Goal: Information Seeking & Learning: Learn about a topic

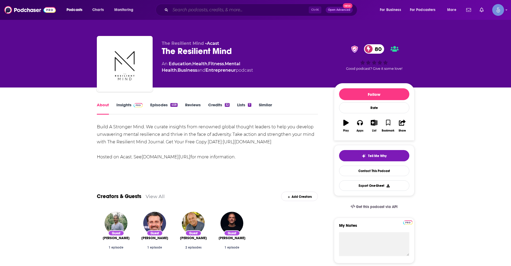
click at [226, 8] on input "Search podcasts, credits, & more..." at bounding box center [239, 10] width 138 height 9
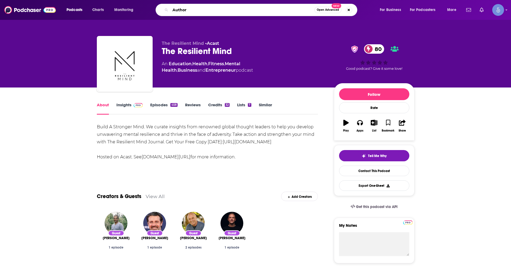
type input "Authors"
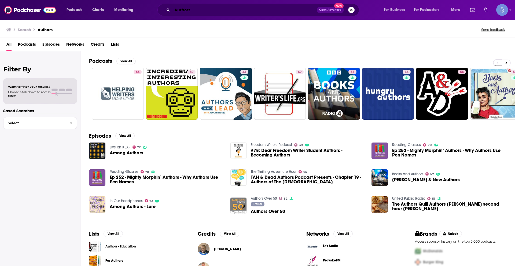
click at [178, 11] on input "Authors" at bounding box center [244, 10] width 145 height 9
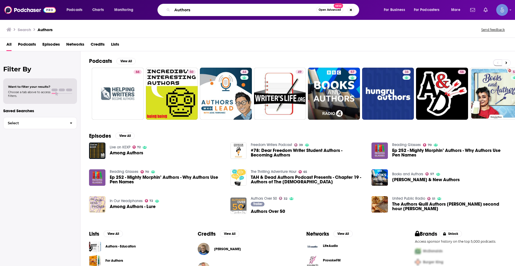
click at [178, 11] on input "Authors" at bounding box center [244, 10] width 144 height 9
type input "writers"
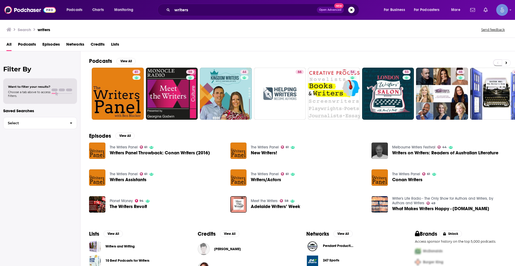
click at [27, 45] on span "Podcasts" at bounding box center [27, 45] width 18 height 11
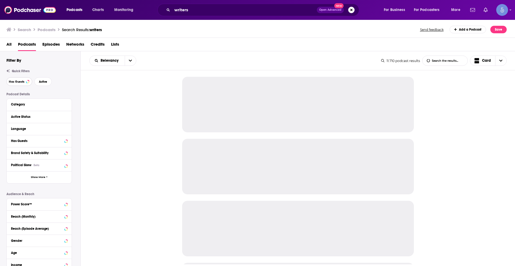
click at [22, 82] on span "Has Guests" at bounding box center [17, 81] width 16 height 3
click at [44, 83] on button "Active" at bounding box center [42, 81] width 17 height 9
click at [64, 130] on button "Language" at bounding box center [38, 128] width 54 height 7
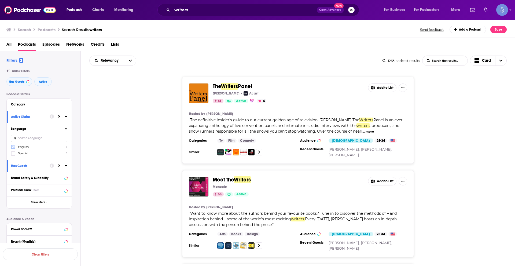
click at [12, 147] on icon at bounding box center [13, 146] width 3 height 3
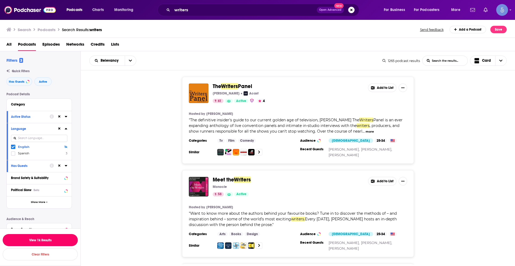
click at [62, 240] on button "View 1k Results" at bounding box center [40, 240] width 75 height 12
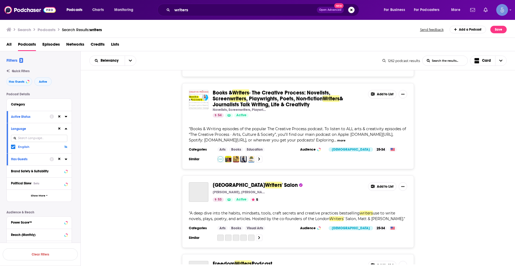
scroll to position [268, 0]
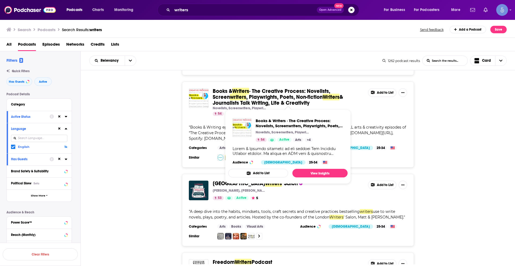
drag, startPoint x: 213, startPoint y: 88, endPoint x: 313, endPoint y: 100, distance: 101.1
click at [313, 100] on div "Books & Writers · The Creative Process: Novelists, Screen writers , Playwrights…" at bounding box center [298, 102] width 218 height 28
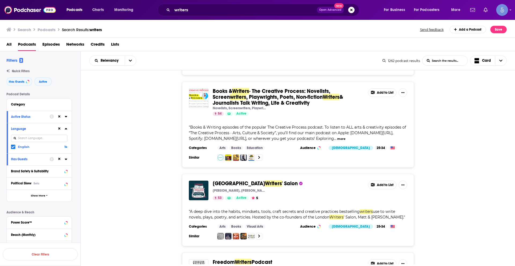
copy div "Books & Writers · The Creative Process: Novelists, Screen writers , Playwrights…"
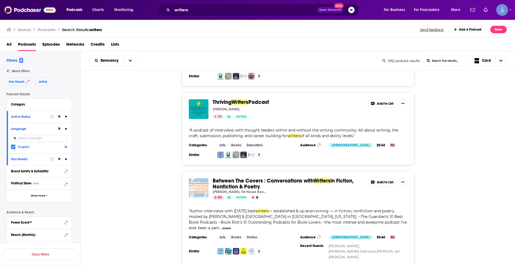
scroll to position [1933, 0]
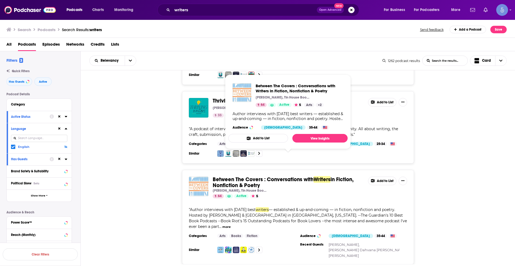
drag, startPoint x: 214, startPoint y: 154, endPoint x: 265, endPoint y: 162, distance: 51.8
click at [265, 177] on div "Between The Covers : Conversations with Writers in Fiction, Nonfiction & Poetry…" at bounding box center [298, 188] width 218 height 22
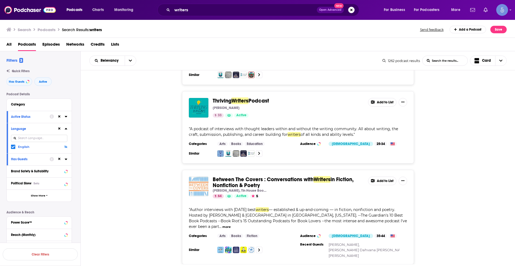
copy span "Between The Covers : Conversations with Writers in Fiction, Nonfiction & Poetry"
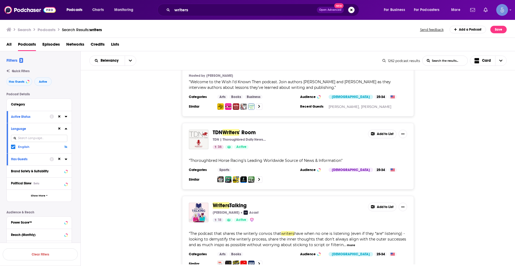
scroll to position [3248, 0]
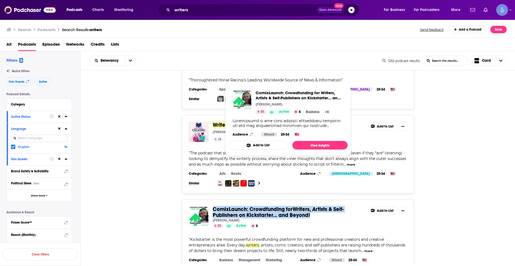
drag, startPoint x: 212, startPoint y: 160, endPoint x: 312, endPoint y: 169, distance: 99.9
click at [312, 200] on div "ComixLaunch: Crowdfunding for Writers , Artists & Self-Publishers on Kickstarte…" at bounding box center [298, 240] width 232 height 80
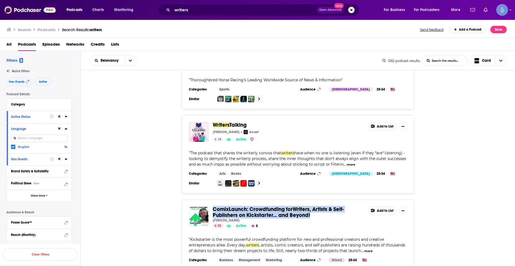
copy span "ComixLaunch: Crowdfunding for Writers , Artists & Self-Publishers on Kickstarte…"
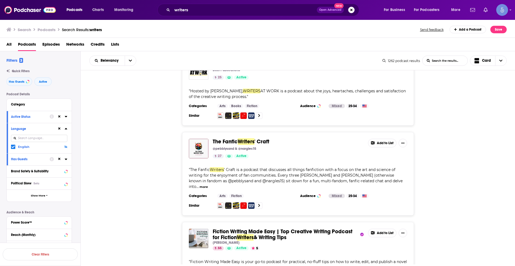
scroll to position [3946, 0]
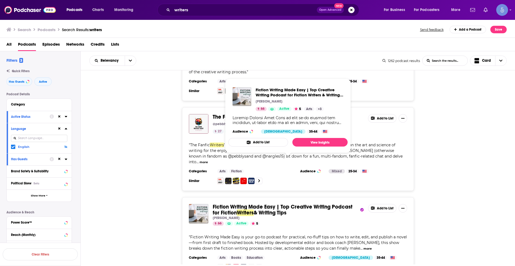
drag, startPoint x: 212, startPoint y: 153, endPoint x: 290, endPoint y: 162, distance: 78.0
click at [290, 197] on div "Fiction Writing Made Easy | Top Creative Writing Podcast for Fiction Writers & …" at bounding box center [298, 237] width 232 height 80
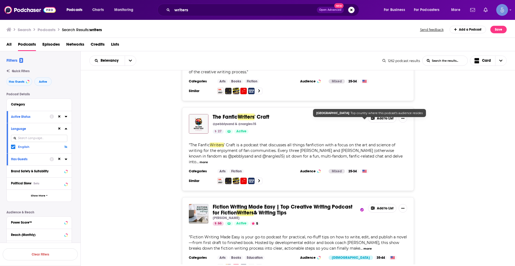
copy span "Fiction Writing Made Easy | Top Creative Writing Podcast for Fiction Writers & …"
click at [483, 209] on div "Fiction Writing Made Easy | Top Creative Writing Podcast for Fiction Writers & …" at bounding box center [298, 237] width 435 height 80
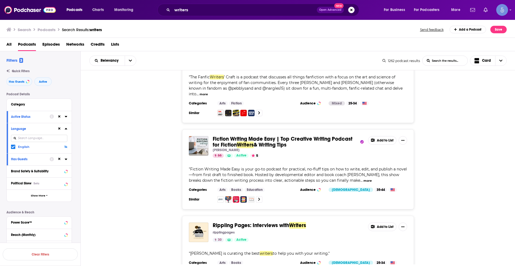
scroll to position [4015, 0]
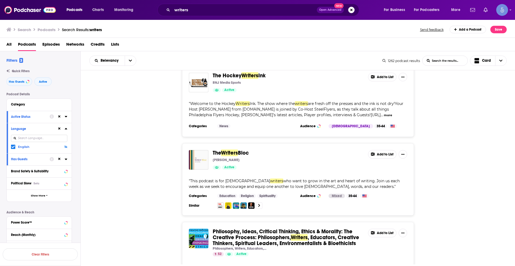
scroll to position [6095, 0]
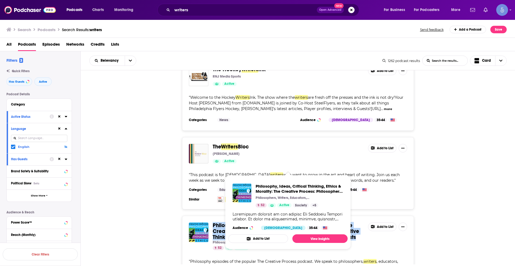
drag, startPoint x: 213, startPoint y: 149, endPoint x: 358, endPoint y: 166, distance: 146.4
click at [358, 216] on div "Philosophy, Ideas, Critical Thinking, Ethics & Morality: The Creative Process: …" at bounding box center [298, 259] width 232 height 86
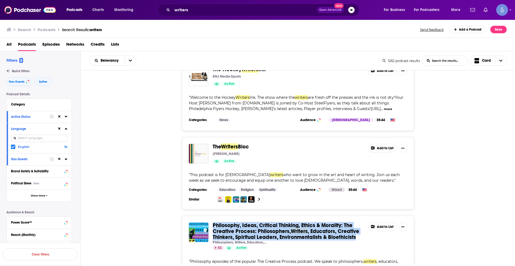
copy span "Philosophy, Ideas, Critical Thinking, Ethics & Morality: The Creative Process: …"
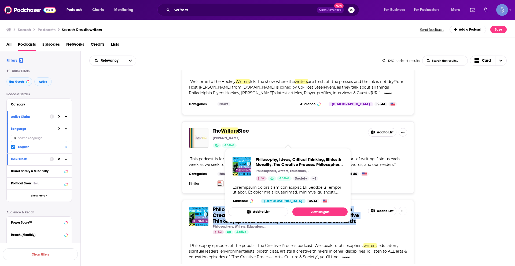
scroll to position [6121, 0]
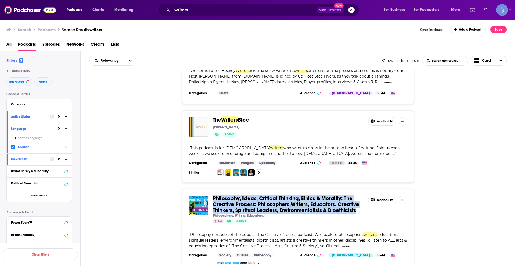
drag, startPoint x: 253, startPoint y: 138, endPoint x: 272, endPoint y: 148, distance: 20.6
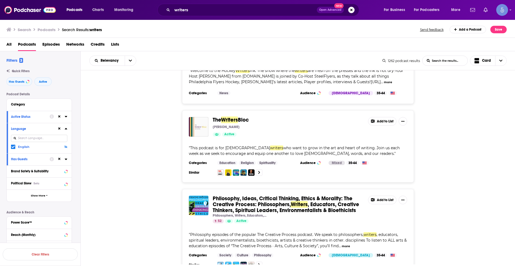
click at [458, 189] on div "Philosophy, Ideas, Critical Thinking, Ethics & Morality: The Creative Process: …" at bounding box center [298, 232] width 435 height 86
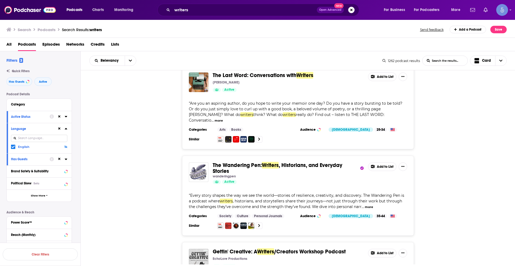
scroll to position [8123, 0]
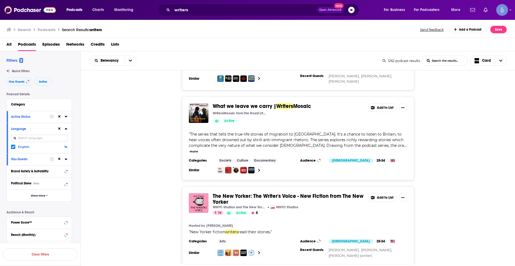
scroll to position [9840, 0]
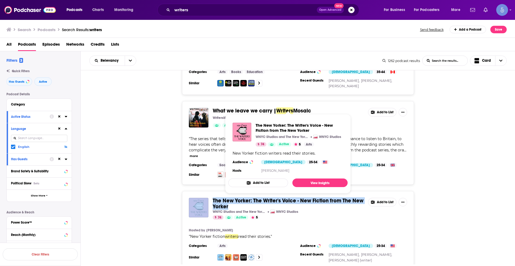
drag, startPoint x: 210, startPoint y: 98, endPoint x: 230, endPoint y: 106, distance: 21.9
click at [230, 198] on div "The New Yorker: The Writer's Voice - New Fiction from The New Yorker WNYC Studi…" at bounding box center [298, 209] width 218 height 22
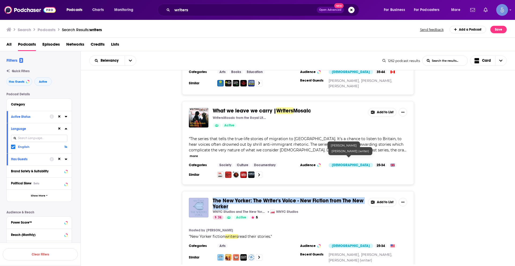
copy div "The New Yorker: The Writer's Voice - New Fiction from The New Yorker"
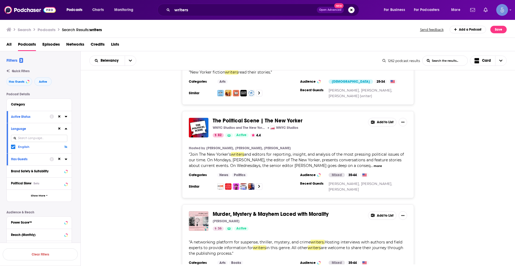
scroll to position [10055, 0]
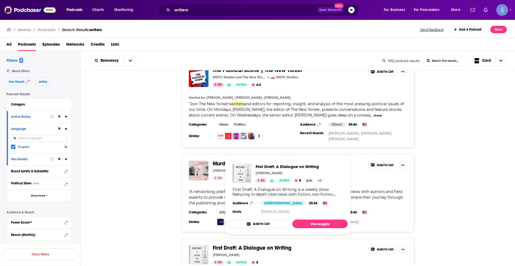
drag, startPoint x: 283, startPoint y: 147, endPoint x: 288, endPoint y: 150, distance: 6.5
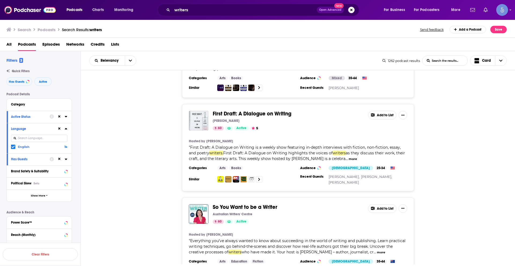
scroll to position [10216, 0]
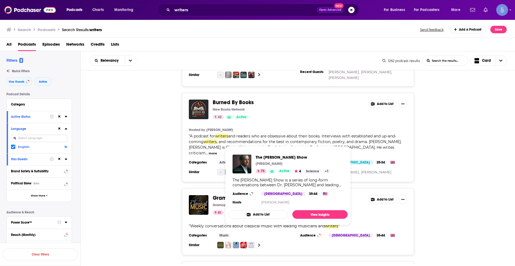
scroll to position [11075, 0]
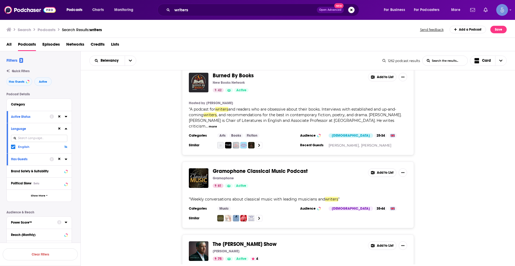
drag, startPoint x: 239, startPoint y: 122, endPoint x: 448, endPoint y: 197, distance: 222.8
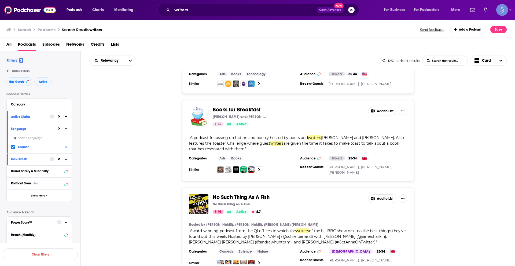
scroll to position [12121, 0]
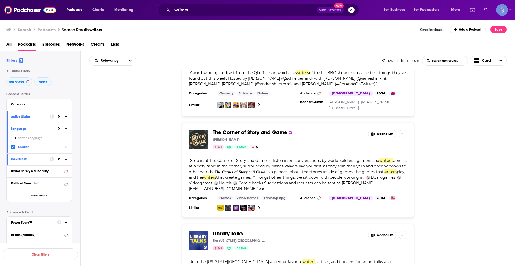
scroll to position [12290, 0]
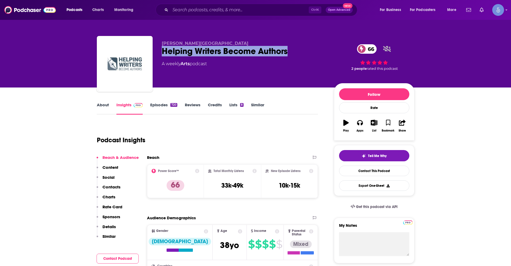
drag, startPoint x: 161, startPoint y: 50, endPoint x: 290, endPoint y: 50, distance: 129.1
click at [290, 50] on div "K.M. Weiland Helping Writers Become Authors 66 A weekly Arts podcast 66 2 peopl…" at bounding box center [256, 65] width 318 height 58
copy h2 "Helping Writers Become Authors"
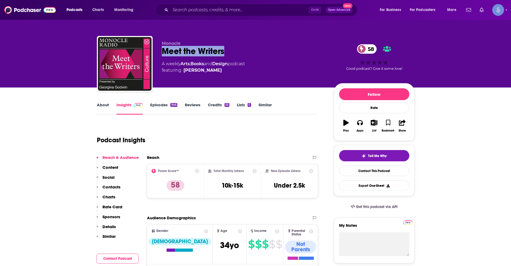
drag, startPoint x: 186, startPoint y: 51, endPoint x: 241, endPoint y: 54, distance: 55.6
click at [241, 54] on div "Meet the Writers 58" at bounding box center [244, 51] width 164 height 10
copy h2 "Meet the Writers"
click at [105, 105] on link "About" at bounding box center [103, 108] width 12 height 12
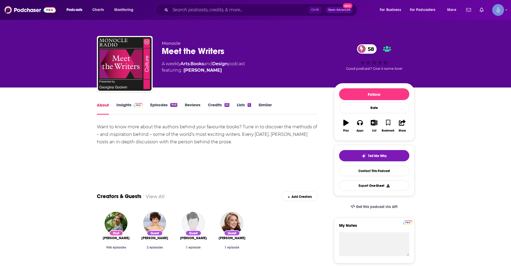
click at [116, 103] on div "About" at bounding box center [107, 108] width 20 height 12
click at [122, 105] on link "Insights" at bounding box center [129, 108] width 27 height 12
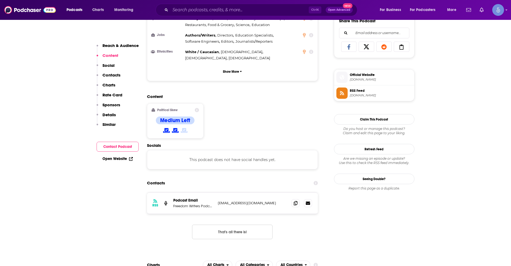
scroll to position [349, 0]
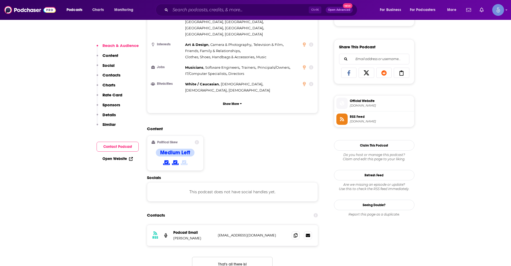
scroll to position [322, 0]
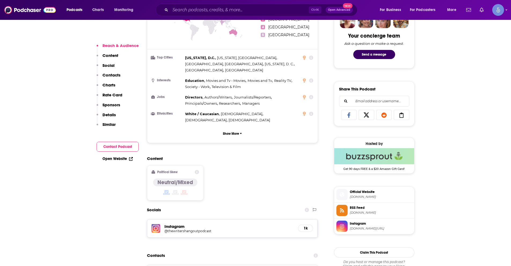
scroll to position [349, 0]
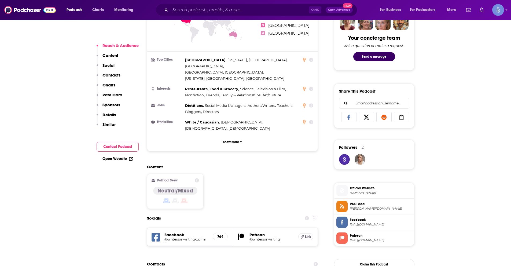
scroll to position [322, 0]
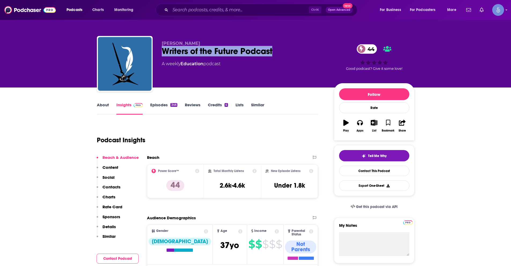
drag, startPoint x: 163, startPoint y: 50, endPoint x: 276, endPoint y: 50, distance: 113.5
click at [276, 50] on div "Writers of the Future Podcast 44" at bounding box center [244, 51] width 164 height 10
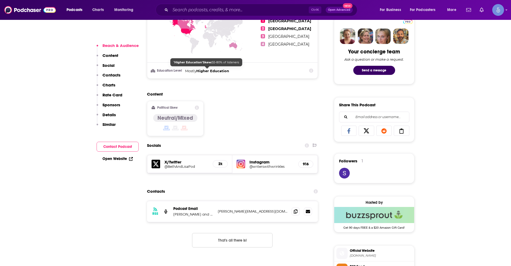
scroll to position [349, 0]
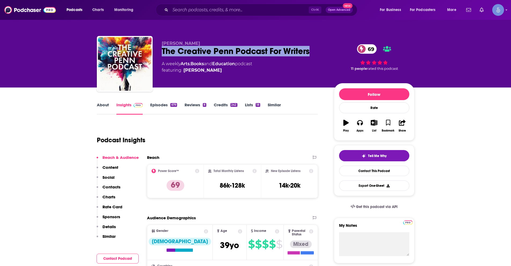
drag, startPoint x: 162, startPoint y: 49, endPoint x: 384, endPoint y: 67, distance: 222.9
click at [315, 53] on div "The Creative Penn Podcast For Writers 69" at bounding box center [244, 51] width 164 height 10
copy h2 "The Creative Penn Podcast For Writers"
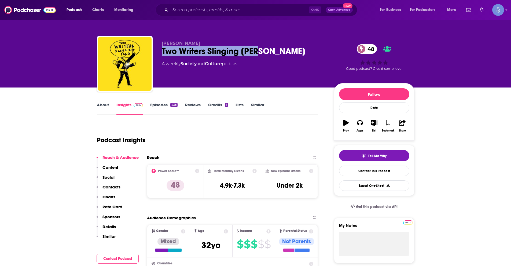
drag, startPoint x: 161, startPoint y: 51, endPoint x: 272, endPoint y: 46, distance: 110.9
click at [272, 46] on div "[PERSON_NAME] Two Writers Slinging [PERSON_NAME] 48 A weekly Society and Cultur…" at bounding box center [256, 65] width 318 height 58
copy h2 "Two Writers Slinging [PERSON_NAME]"
drag, startPoint x: 162, startPoint y: 42, endPoint x: 194, endPoint y: 43, distance: 32.2
click at [194, 43] on p "[PERSON_NAME]" at bounding box center [244, 43] width 164 height 5
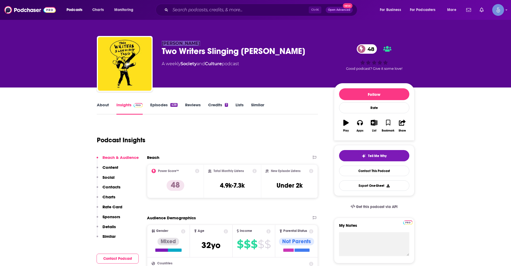
copy span "[PERSON_NAME]"
drag, startPoint x: 163, startPoint y: 50, endPoint x: 264, endPoint y: 52, distance: 100.9
click at [264, 52] on div "Two Writers Slinging [PERSON_NAME] 48" at bounding box center [244, 51] width 164 height 10
copy h2 "Two Writers Slinging [PERSON_NAME]"
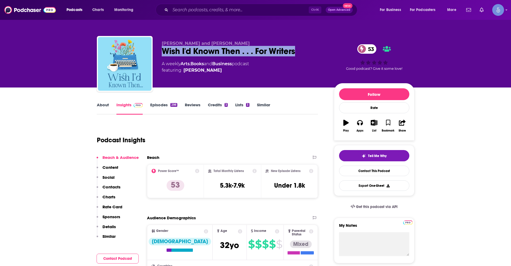
drag, startPoint x: 161, startPoint y: 50, endPoint x: 209, endPoint y: 105, distance: 72.9
click at [295, 54] on div "Sara Rosett and Jami Albright Wish I'd Known Then . . . For Writers 53 A weekly…" at bounding box center [256, 65] width 318 height 58
copy h2 "Wish I'd Known Then . . . For Writers"
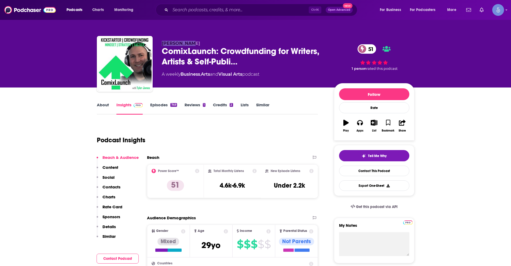
drag, startPoint x: 162, startPoint y: 44, endPoint x: 190, endPoint y: 44, distance: 28.2
click at [190, 44] on p "Tyler James" at bounding box center [244, 43] width 164 height 5
copy span "Tyler James"
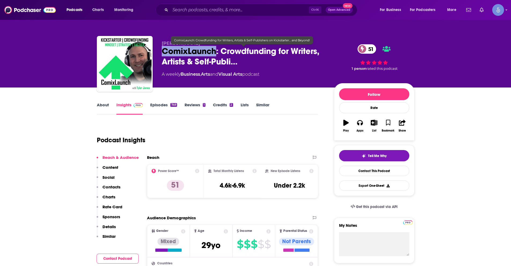
drag, startPoint x: 163, startPoint y: 50, endPoint x: 217, endPoint y: 49, distance: 53.7
click at [217, 49] on span "ComixLaunch: Crowdfunding for Writers, Artists & Self-Publi…" at bounding box center [244, 56] width 164 height 21
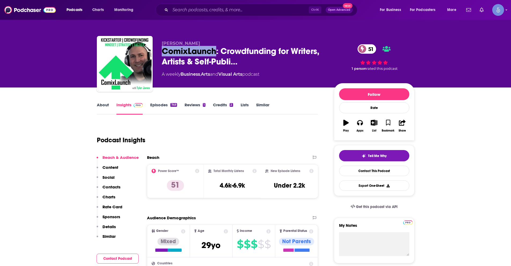
copy h2 "ComixLaunch"
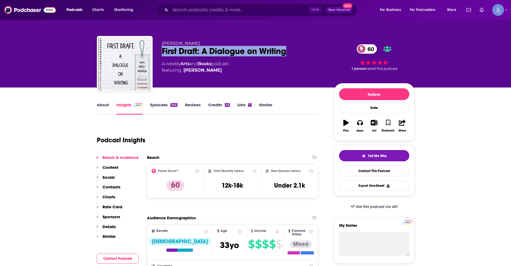
drag, startPoint x: 162, startPoint y: 50, endPoint x: 290, endPoint y: 55, distance: 128.4
click at [290, 55] on div "First Draft: A Dialogue on Writing 60" at bounding box center [244, 51] width 164 height 10
copy h2 "First Draft: A Dialogue on Writing"
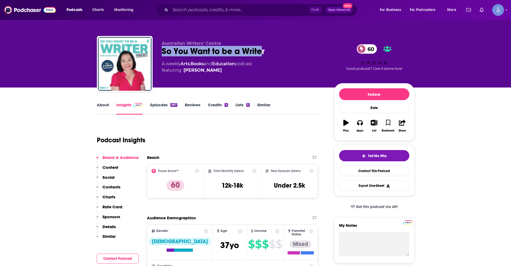
drag, startPoint x: 164, startPoint y: 51, endPoint x: 264, endPoint y: 55, distance: 99.4
click at [263, 55] on div "So You Want to be a Writer 60" at bounding box center [244, 51] width 164 height 10
click at [210, 53] on div "So You Want to be a Writer 60" at bounding box center [244, 51] width 164 height 10
drag, startPoint x: 162, startPoint y: 49, endPoint x: 275, endPoint y: 56, distance: 114.0
click at [275, 54] on div "So You Want to be a Writer 60" at bounding box center [244, 51] width 164 height 10
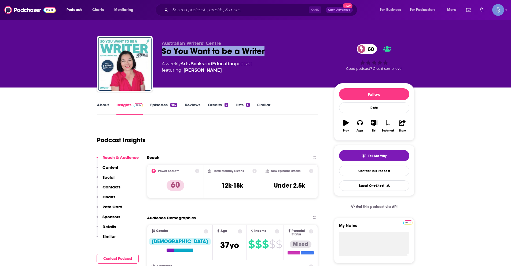
copy h2 "So You Want to be a Writer"
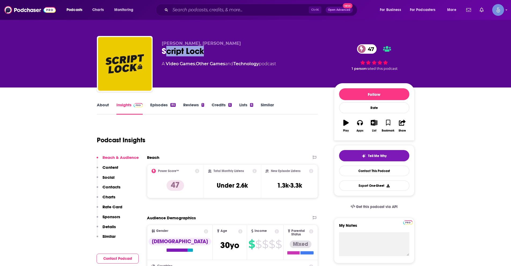
drag, startPoint x: 164, startPoint y: 52, endPoint x: 201, endPoint y: 50, distance: 37.4
click at [206, 51] on div "Script Lock 47" at bounding box center [244, 51] width 164 height 10
click at [161, 49] on div "[PERSON_NAME], [PERSON_NAME] Script Lock 47 A Video Games , Other Games and Tec…" at bounding box center [256, 65] width 318 height 58
drag, startPoint x: 162, startPoint y: 49, endPoint x: 222, endPoint y: 45, distance: 60.0
click at [217, 48] on div "Script Lock 47" at bounding box center [244, 51] width 164 height 10
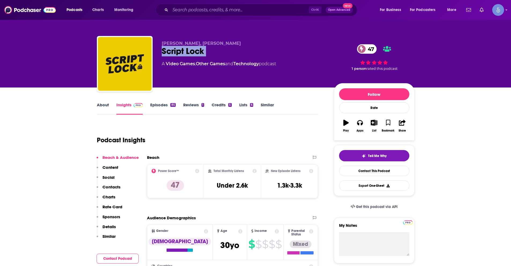
copy div "Script Lock 47"
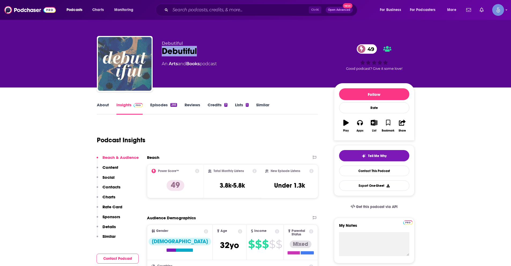
drag, startPoint x: 163, startPoint y: 52, endPoint x: 215, endPoint y: 57, distance: 52.0
click at [213, 56] on div "Debutiful 49" at bounding box center [244, 51] width 164 height 10
copy h2 "Debutiful"
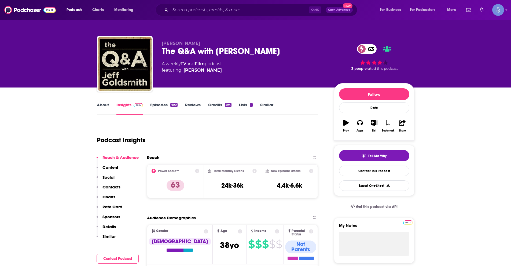
drag, startPoint x: 163, startPoint y: 52, endPoint x: 272, endPoint y: 49, distance: 109.0
click at [272, 49] on div "The Q&A with Jeff Goldsmith 63" at bounding box center [244, 51] width 164 height 10
copy h2 "The Q&A with Jeff Goldsmith"
click at [97, 105] on link "About" at bounding box center [103, 108] width 12 height 12
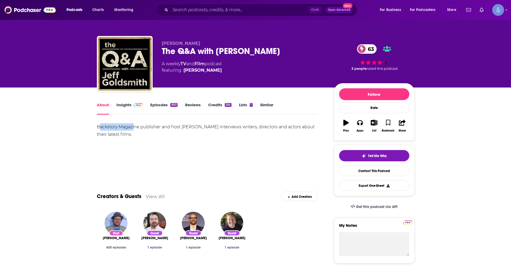
drag, startPoint x: 99, startPoint y: 127, endPoint x: 132, endPoint y: 131, distance: 33.2
click at [134, 130] on div "Backstory Magazine publisher and host Jeff Goldsmith interviews writers, direct…" at bounding box center [207, 130] width 221 height 15
click at [101, 129] on div "Backstory Magazine publisher and host Jeff Goldsmith interviews writers, direct…" at bounding box center [207, 130] width 221 height 15
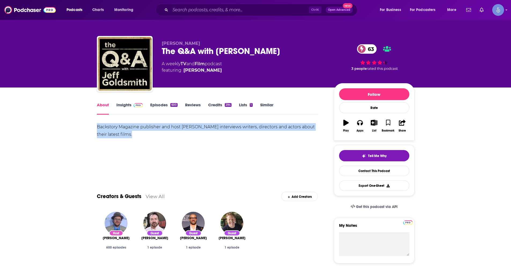
drag, startPoint x: 97, startPoint y: 127, endPoint x: 130, endPoint y: 134, distance: 33.9
click at [130, 134] on div "Backstory Magazine publisher and host Jeff Goldsmith interviews writers, direct…" at bounding box center [207, 130] width 221 height 15
copy div "Backstory Magazine publisher and host Jeff Goldsmith interviews writers, direct…"
click at [125, 106] on link "Insights" at bounding box center [129, 108] width 27 height 12
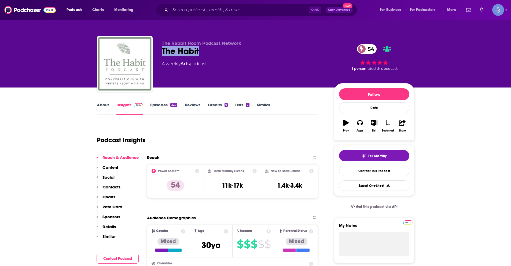
drag, startPoint x: 164, startPoint y: 51, endPoint x: 218, endPoint y: 54, distance: 53.7
click at [217, 54] on div "The Habit 54" at bounding box center [244, 51] width 164 height 10
copy h2 "The Habit"
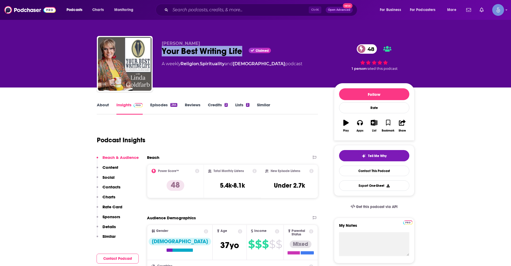
drag, startPoint x: 162, startPoint y: 50, endPoint x: 243, endPoint y: 51, distance: 80.5
click at [243, 51] on div "Your Best Writing Life Claimed 48" at bounding box center [244, 51] width 164 height 10
copy h2 "Your Best Writing Life"
drag, startPoint x: 162, startPoint y: 43, endPoint x: 196, endPoint y: 41, distance: 33.6
click at [196, 41] on p "Linda Goldfarb" at bounding box center [244, 43] width 164 height 5
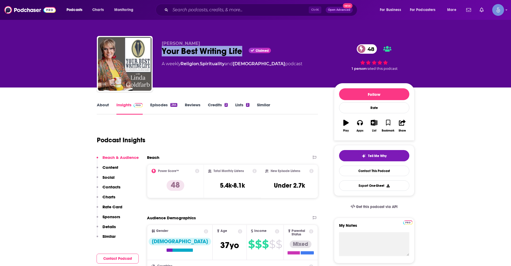
copy span "Linda Goldfarb"
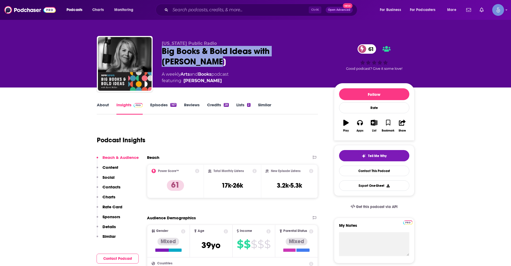
drag, startPoint x: 162, startPoint y: 51, endPoint x: 316, endPoint y: 49, distance: 154.3
click at [316, 49] on div "Big Books & Bold Ideas with Kerri Miller 61" at bounding box center [244, 56] width 164 height 21
copy h2 "Big Books & Bold Ideas with Kerri Miller"
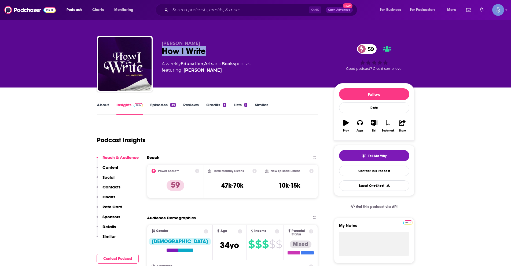
drag, startPoint x: 162, startPoint y: 52, endPoint x: 208, endPoint y: 46, distance: 46.0
click at [208, 46] on div "How I Write 59" at bounding box center [244, 51] width 164 height 10
copy h2 "How I Write"
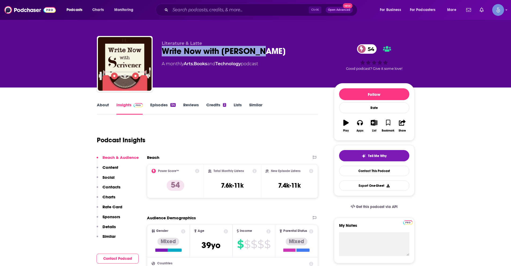
drag, startPoint x: 163, startPoint y: 51, endPoint x: 194, endPoint y: 63, distance: 33.1
click at [261, 53] on div "Write Now with Scrivener 54" at bounding box center [244, 51] width 164 height 10
copy h2 "Write Now with [PERSON_NAME]"
click at [103, 103] on link "About" at bounding box center [103, 108] width 12 height 12
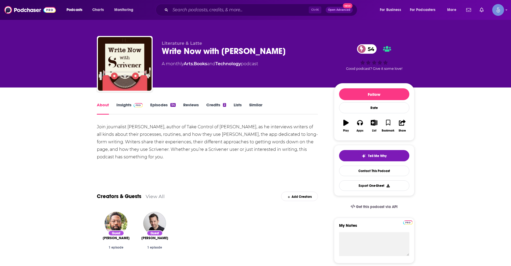
click at [125, 103] on link "Insights" at bounding box center [129, 108] width 27 height 12
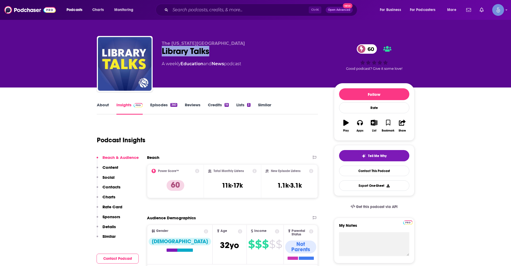
drag, startPoint x: 162, startPoint y: 51, endPoint x: 225, endPoint y: 50, distance: 62.8
click at [225, 50] on div "Library Talks 60" at bounding box center [244, 51] width 164 height 10
copy h2 "Library Talks"
click at [102, 107] on link "About" at bounding box center [103, 108] width 12 height 12
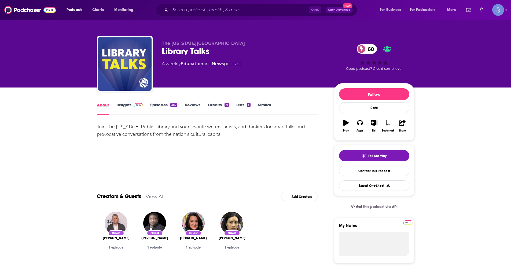
click at [115, 107] on div "About" at bounding box center [107, 108] width 20 height 12
click at [122, 106] on link "Insights" at bounding box center [129, 108] width 27 height 12
